Goal: Task Accomplishment & Management: Manage account settings

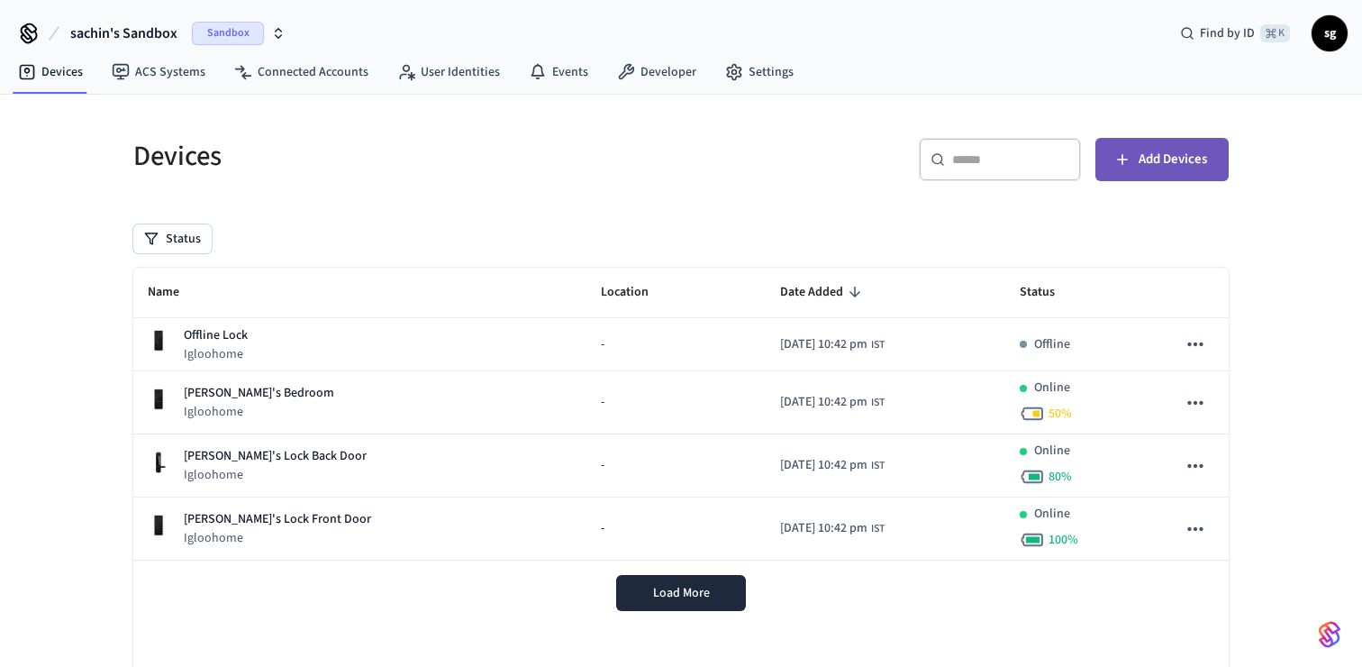
click at [1156, 172] on button "Add Devices" at bounding box center [1161, 159] width 133 height 43
click at [325, 74] on link "Connected Accounts" at bounding box center [301, 72] width 163 height 32
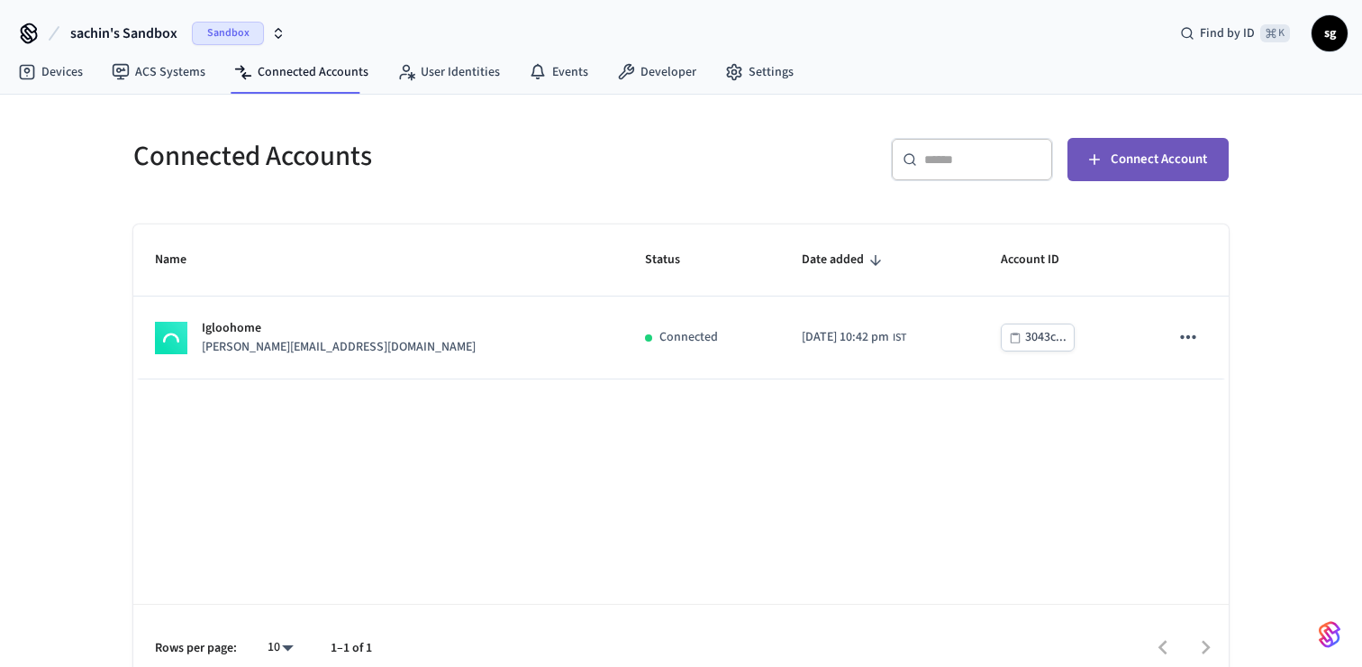
click at [1154, 174] on button "Connect Account" at bounding box center [1147, 159] width 161 height 43
